Goal: Find specific page/section: Find specific page/section

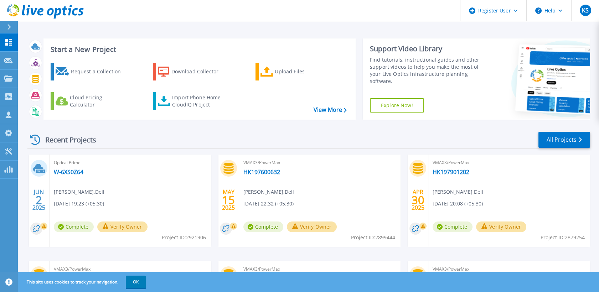
click at [3, 24] on button at bounding box center [9, 27] width 18 height 12
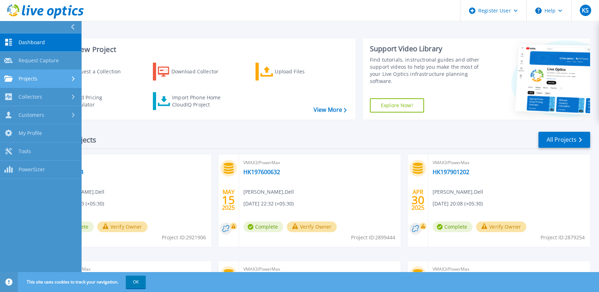
click at [60, 77] on div "Projects" at bounding box center [40, 79] width 73 height 6
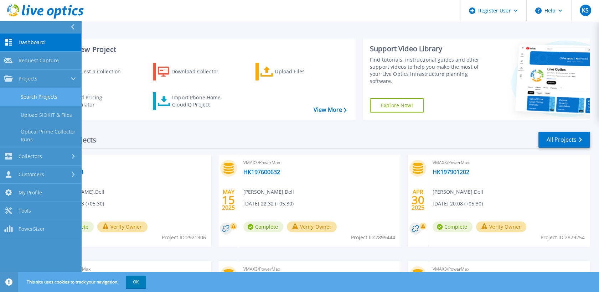
click at [54, 94] on link "Search Projects" at bounding box center [40, 97] width 81 height 18
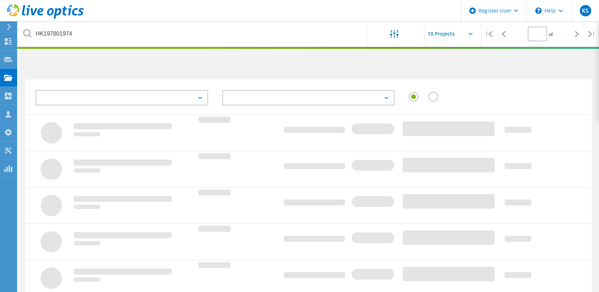
type input "1"
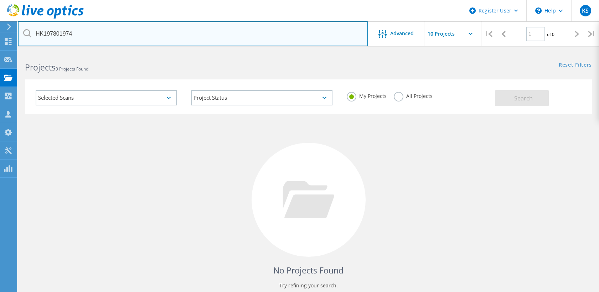
click at [83, 33] on input "HK197801974" at bounding box center [193, 33] width 350 height 25
paste input "602262"
type input "HK197602262"
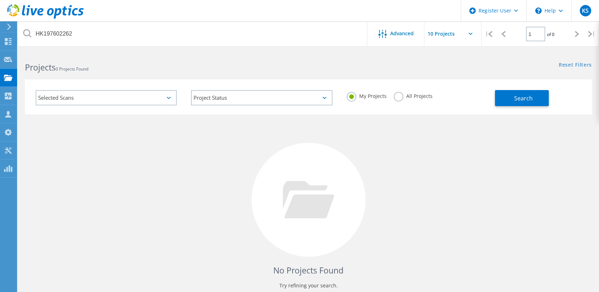
click at [399, 94] on label "All Projects" at bounding box center [413, 95] width 39 height 7
click at [0, 0] on input "All Projects" at bounding box center [0, 0] width 0 height 0
click at [528, 97] on span "Search" at bounding box center [523, 98] width 19 height 8
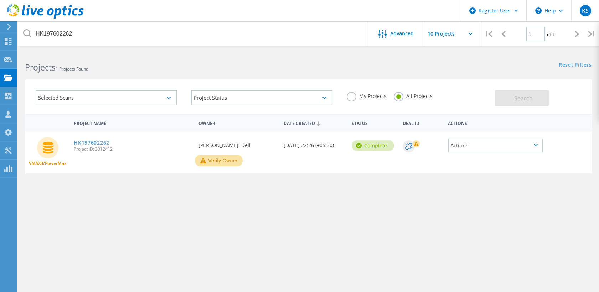
click at [92, 143] on link "HK197602262" at bounding box center [92, 142] width 36 height 5
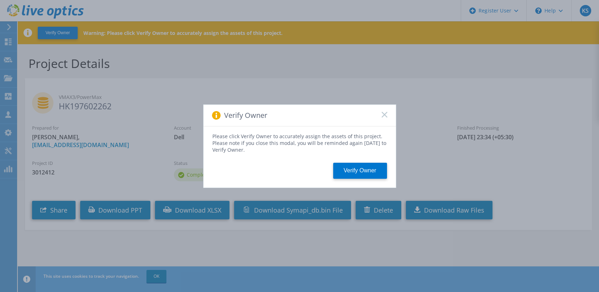
click at [384, 113] on icon at bounding box center [385, 115] width 6 height 6
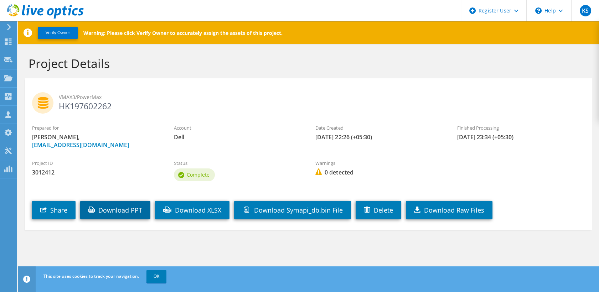
click at [126, 215] on link "Download PPT" at bounding box center [115, 210] width 70 height 19
